Goal: Task Accomplishment & Management: Use online tool/utility

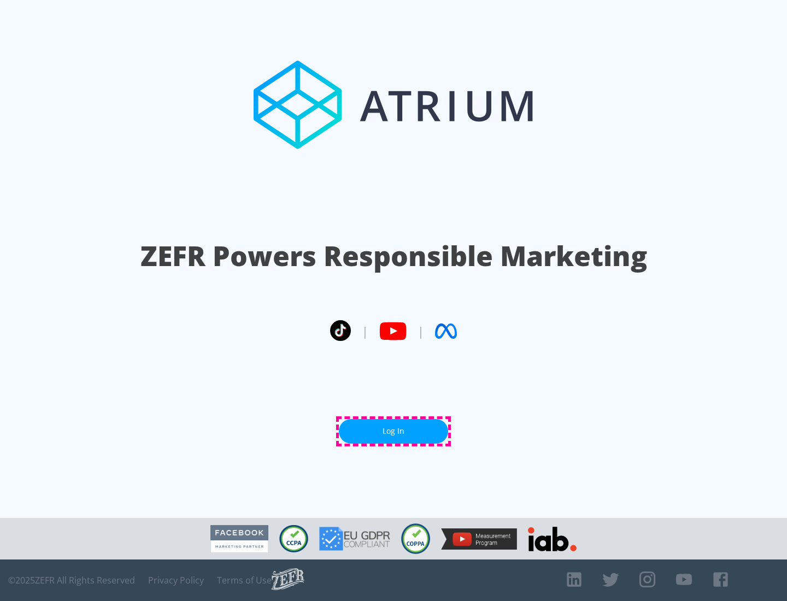
click at [393, 431] on link "Log In" at bounding box center [393, 431] width 109 height 25
